Goal: Information Seeking & Learning: Learn about a topic

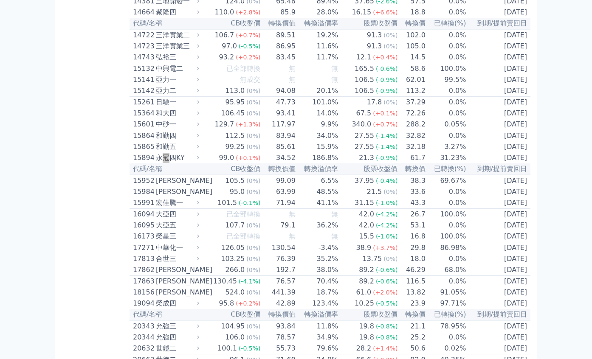
scroll to position [1380, 0]
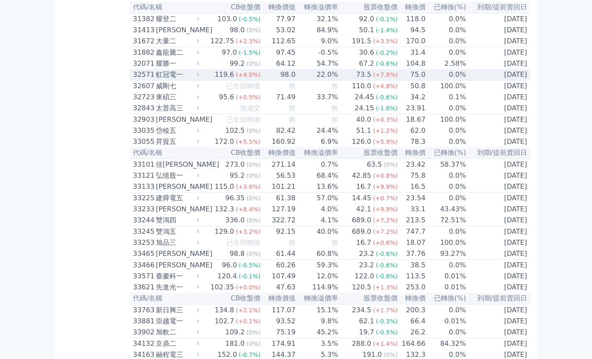
click at [402, 81] on td "75.0" at bounding box center [412, 74] width 28 height 11
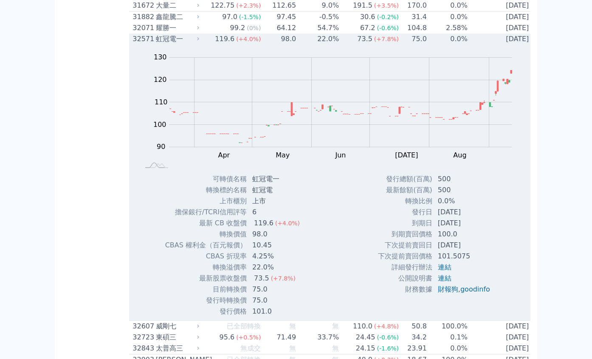
scroll to position [1444, 0]
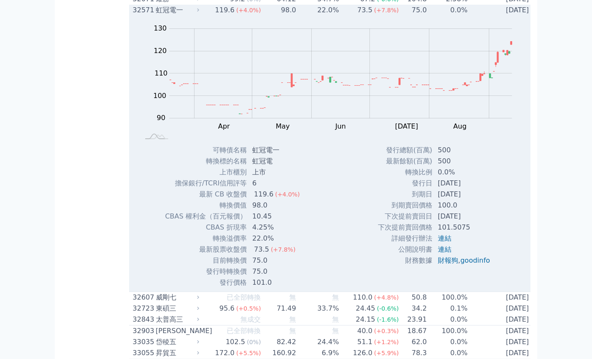
drag, startPoint x: 470, startPoint y: 294, endPoint x: 459, endPoint y: 297, distance: 11.1
click at [438, 266] on tbody "發行總額(百萬) 500 最新餘額(百萬) 500 轉換比例 0.0% 發行日 [DATE] 到期日 [DATE] 到期賣回價格 100.0 101.5075" at bounding box center [436, 205] width 119 height 121
click at [469, 200] on td "[DATE]" at bounding box center [465, 194] width 64 height 11
drag, startPoint x: 175, startPoint y: 117, endPoint x: 155, endPoint y: 117, distance: 20.4
click at [156, 15] on div "虹冠電一" at bounding box center [177, 10] width 42 height 10
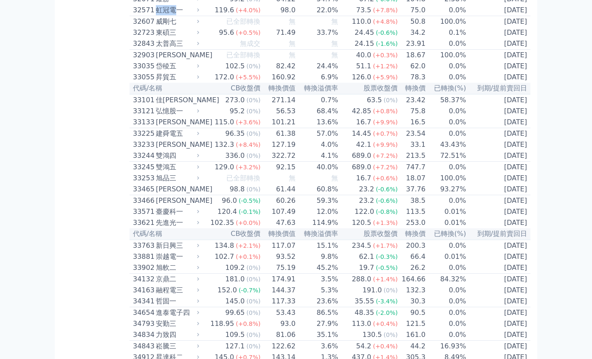
copy div "虹冠電"
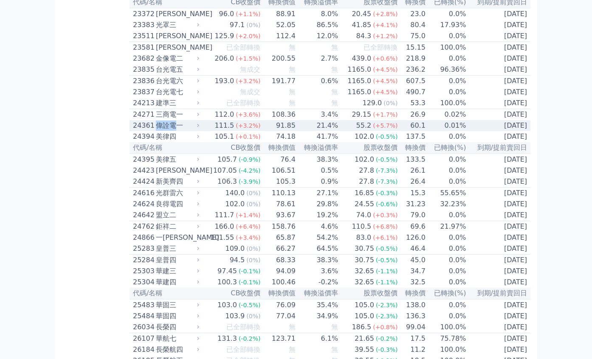
click at [427, 131] on td "0.01%" at bounding box center [446, 125] width 41 height 11
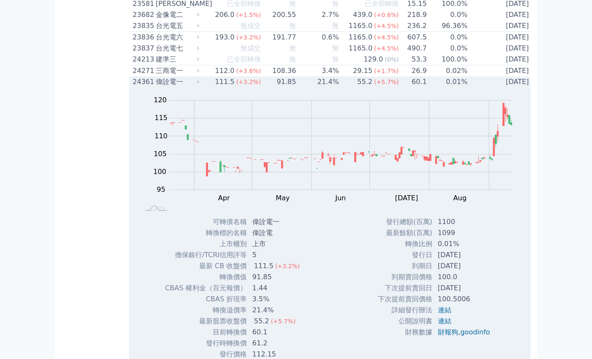
scroll to position [865, 0]
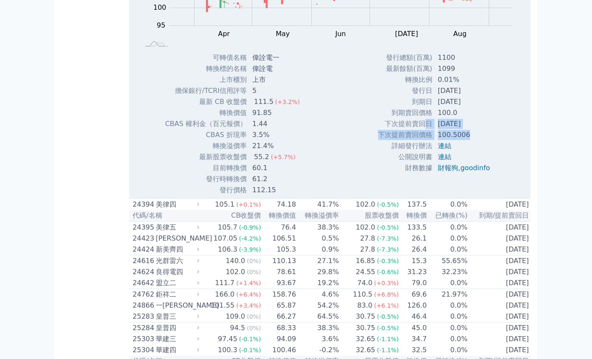
drag, startPoint x: 442, startPoint y: 179, endPoint x: 425, endPoint y: 174, distance: 17.6
click at [425, 174] on tbody "發行總額(百萬) 1100 最新餘額(百萬) 1099 轉換比例 0.01% 發行日 [DATE] 到期日 [DATE] 到期賣回價格 100.0 連結" at bounding box center [436, 112] width 119 height 121
click at [488, 118] on td "100.0" at bounding box center [465, 112] width 64 height 11
drag, startPoint x: 485, startPoint y: 177, endPoint x: 482, endPoint y: 166, distance: 11.5
click at [465, 129] on td "[DATE]" at bounding box center [465, 123] width 64 height 11
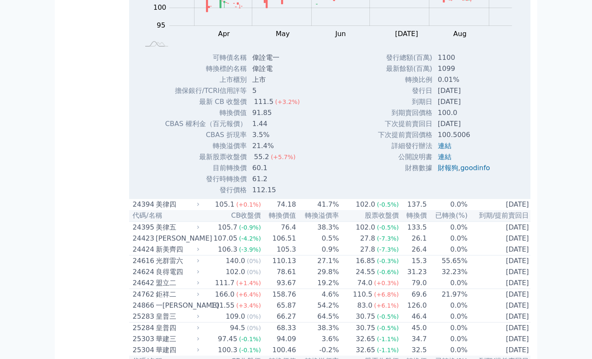
click at [504, 152] on div "Zoom Out 100 85 90 95 100 105 110 115 120 125 L Mar Apr May Jun [DATE] Aug Sep …" at bounding box center [330, 59] width 403 height 273
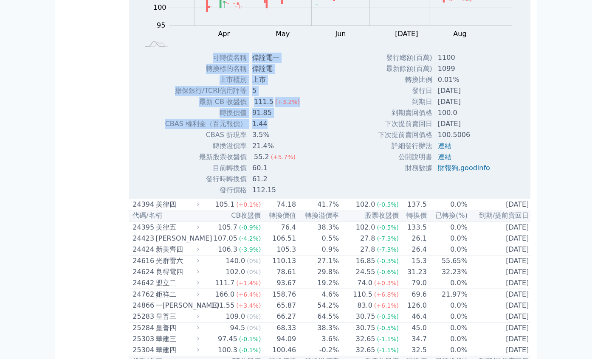
drag, startPoint x: 307, startPoint y: 207, endPoint x: 281, endPoint y: 180, distance: 37.8
click at [279, 181] on div "Zoom Out 100 85 90 95 100 105 110 115 120 125 L Mar Apr May Jun [DATE] Aug Sep …" at bounding box center [330, 59] width 403 height 273
drag, startPoint x: 283, startPoint y: 179, endPoint x: 312, endPoint y: 169, distance: 30.9
click at [283, 129] on td "1.44" at bounding box center [276, 123] width 59 height 11
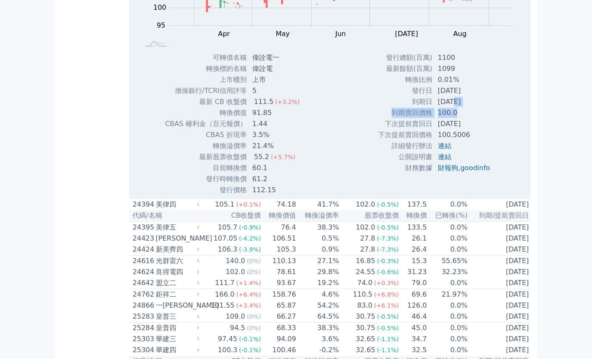
drag, startPoint x: 474, startPoint y: 162, endPoint x: 439, endPoint y: 157, distance: 35.2
click at [440, 157] on tbody "發行總額(百萬) 1100 最新餘額(百萬) 1099 轉換比例 0.01% 發行日 [DATE] 到期日 [DATE] 到期賣回價格 100.0 連結" at bounding box center [436, 112] width 119 height 121
click at [482, 107] on td "[DATE]" at bounding box center [465, 101] width 64 height 11
drag, startPoint x: 467, startPoint y: 153, endPoint x: 429, endPoint y: 152, distance: 37.8
click at [433, 107] on td "[DATE]" at bounding box center [465, 101] width 64 height 11
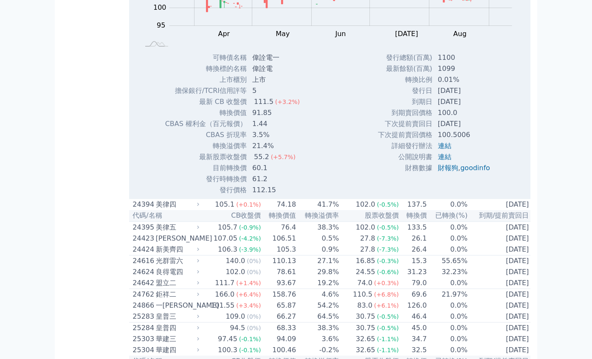
click at [477, 96] on td "[DATE]" at bounding box center [465, 90] width 64 height 11
drag, startPoint x: 482, startPoint y: 153, endPoint x: 461, endPoint y: 149, distance: 21.6
click at [410, 143] on tbody "發行總額(百萬) 1100 最新餘額(百萬) 1099 轉換比例 0.01% 發行日 [DATE] 到期日 [DATE] 到期賣回價格 100.0 連結" at bounding box center [436, 112] width 119 height 121
drag, startPoint x: 461, startPoint y: 149, endPoint x: 481, endPoint y: 152, distance: 20.6
click at [462, 96] on td "[DATE]" at bounding box center [465, 90] width 64 height 11
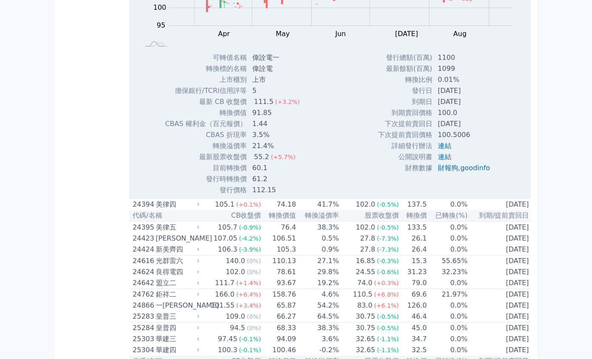
drag, startPoint x: 483, startPoint y: 175, endPoint x: 454, endPoint y: 176, distance: 29.3
click at [452, 129] on td "[DATE]" at bounding box center [465, 123] width 64 height 11
click at [501, 179] on div "Zoom Out 100 85 90 95 100 105 110 115 120 125 L Mar Apr May Jun [DATE] Aug Sep …" at bounding box center [330, 59] width 403 height 273
drag, startPoint x: 294, startPoint y: 204, endPoint x: 250, endPoint y: 195, distance: 44.3
click at [249, 152] on td "21.4%" at bounding box center [276, 145] width 59 height 11
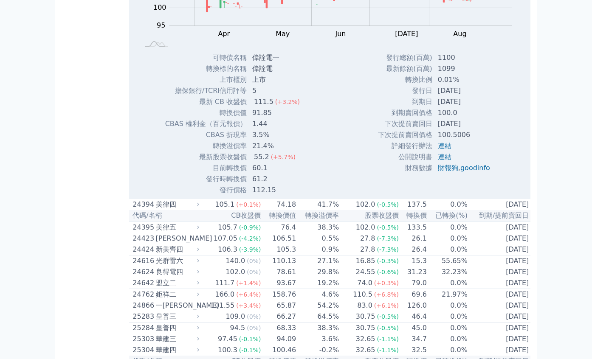
drag, startPoint x: 343, startPoint y: 197, endPoint x: 345, endPoint y: 201, distance: 5.0
click at [342, 196] on div "Zoom Out 100 85 90 95 100 105 110 115 120 125 L Mar Apr May Jun [DATE] Aug Sep …" at bounding box center [330, 59] width 403 height 273
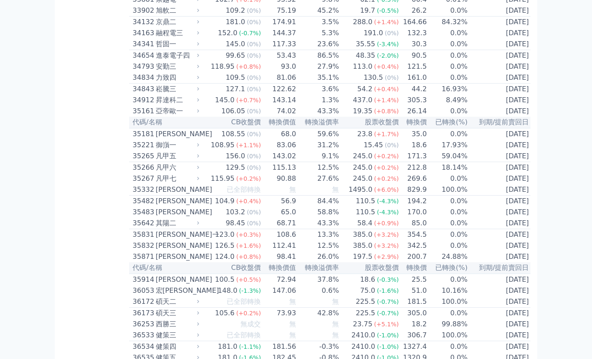
scroll to position [0, 0]
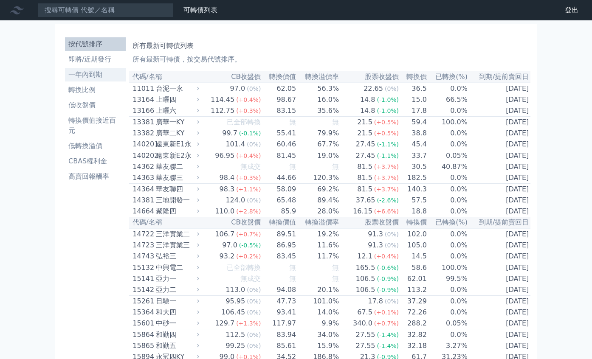
click at [101, 78] on li "一年內到期" at bounding box center [95, 75] width 61 height 10
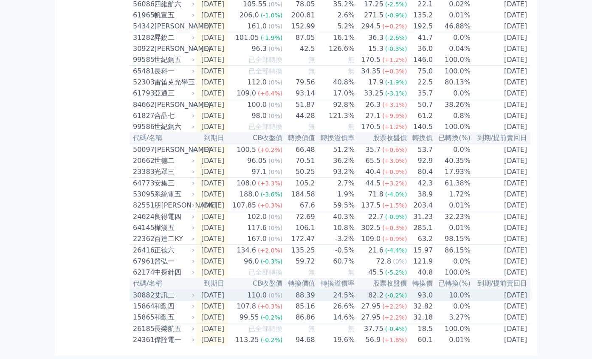
scroll to position [1208, 0]
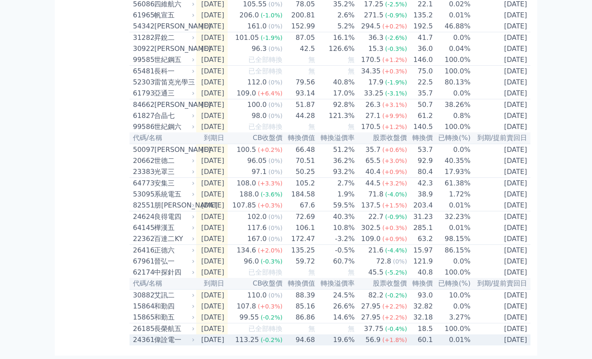
click at [471, 343] on td "0.01%" at bounding box center [452, 339] width 38 height 11
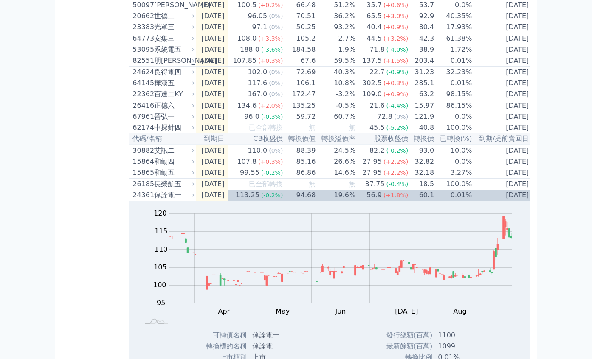
scroll to position [1283, 0]
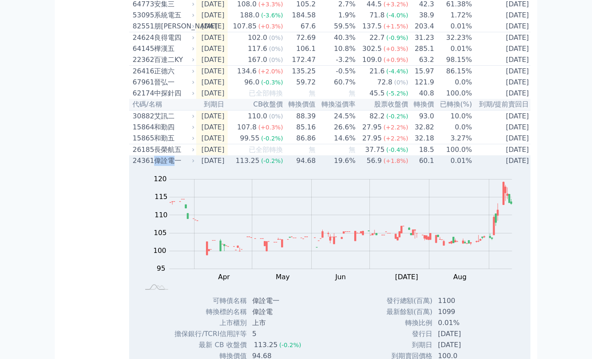
drag, startPoint x: 174, startPoint y: 266, endPoint x: 154, endPoint y: 267, distance: 20.0
click at [154, 166] on div "偉詮電一" at bounding box center [173, 161] width 39 height 10
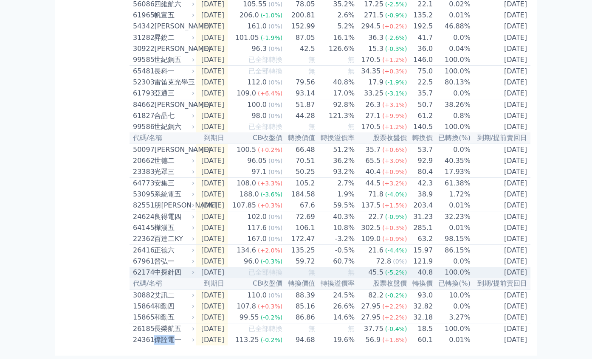
scroll to position [1208, 0]
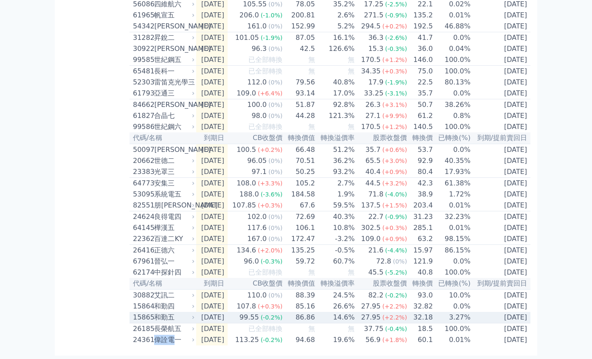
copy div "偉詮電"
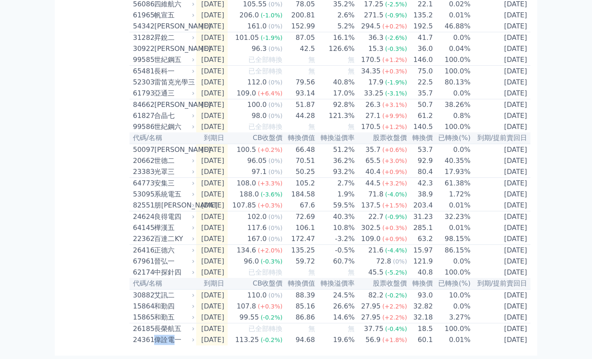
scroll to position [0, 0]
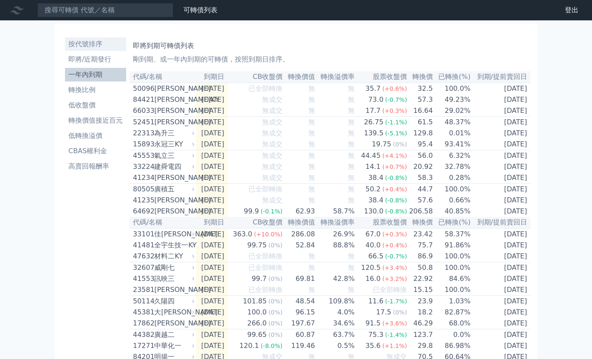
click at [87, 46] on li "按代號排序" at bounding box center [95, 44] width 61 height 10
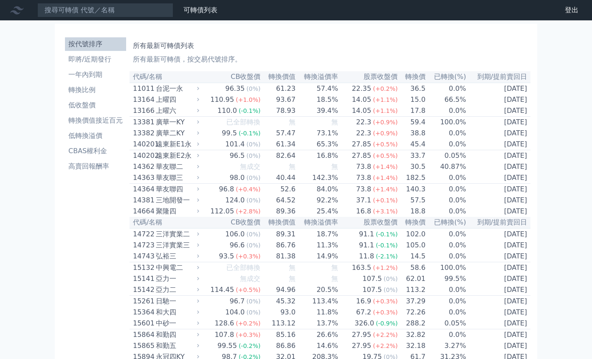
click at [95, 71] on li "一年內到期" at bounding box center [95, 75] width 61 height 10
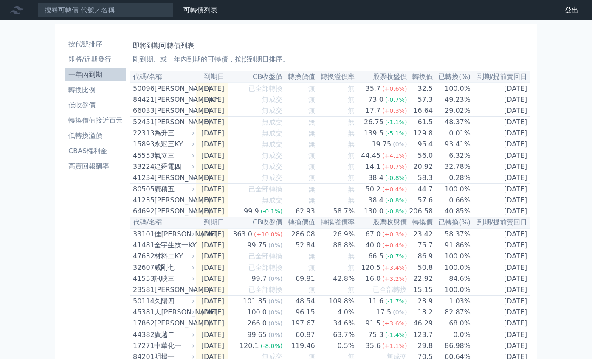
click at [104, 51] on ul "按代號排序 即將/近期發行 一年內到期 轉換比例 低收盤價 轉換價值接近百元 低轉換溢價 CBAS權利金 高賣回報酬率" at bounding box center [95, 105] width 61 height 136
click at [107, 46] on li "按代號排序" at bounding box center [95, 44] width 61 height 10
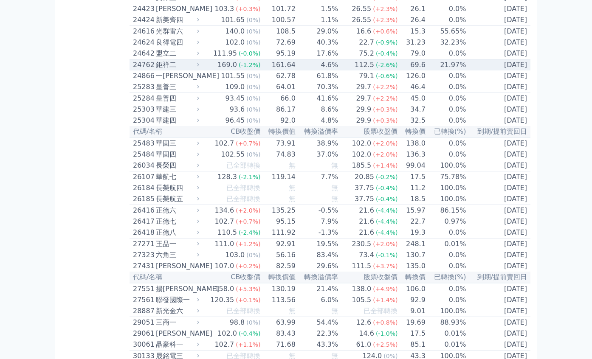
scroll to position [810, 0]
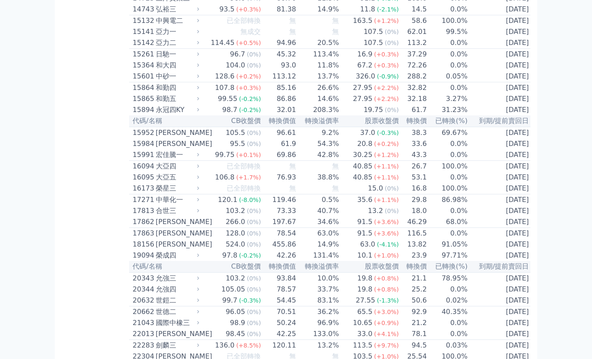
scroll to position [0, 0]
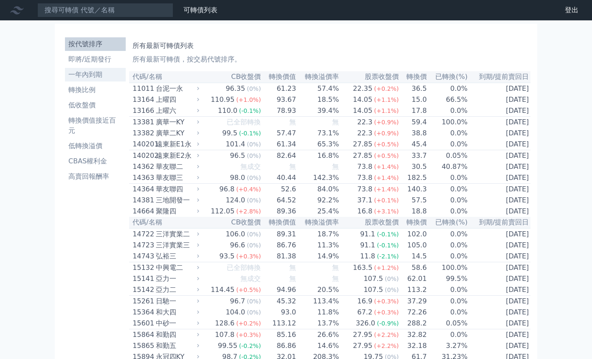
click at [99, 80] on link "一年內到期" at bounding box center [95, 75] width 61 height 14
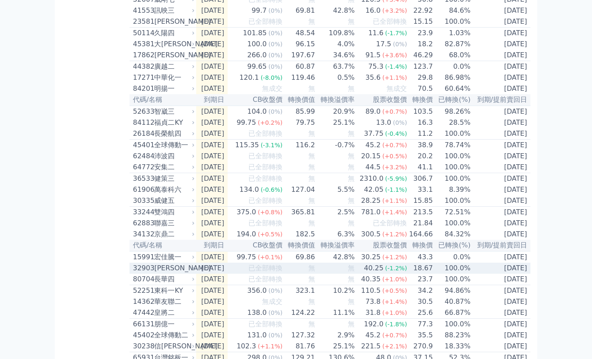
scroll to position [303, 0]
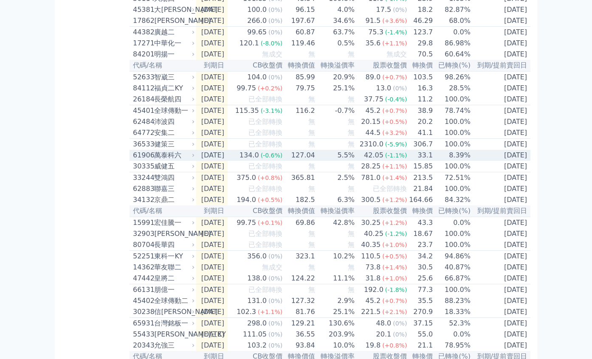
click at [454, 161] on td "8.39%" at bounding box center [452, 155] width 38 height 11
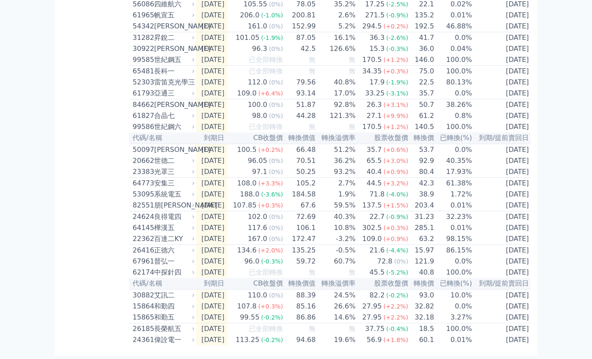
scroll to position [0, 0]
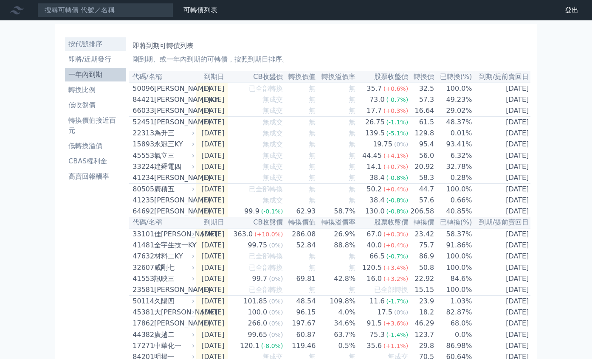
click at [86, 42] on li "按代號排序" at bounding box center [95, 44] width 61 height 10
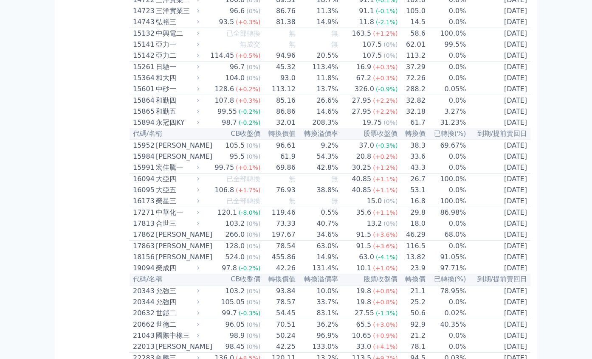
scroll to position [481, 0]
